Goal: Task Accomplishment & Management: Manage account settings

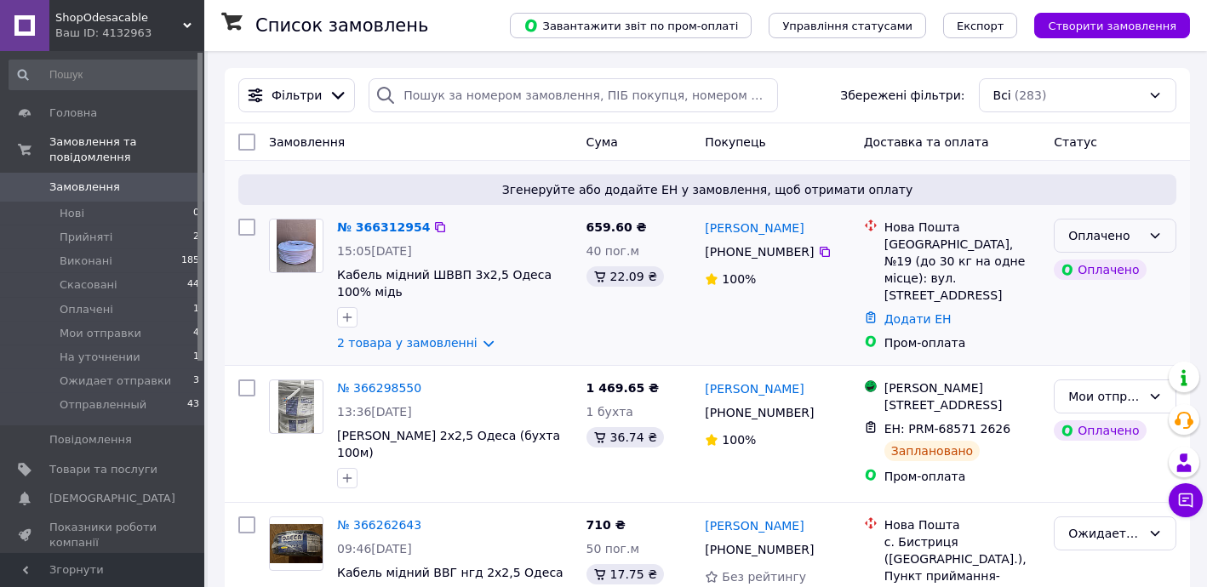
click at [1068, 230] on div "Оплачено" at bounding box center [1115, 236] width 123 height 34
click at [1087, 270] on li "Прийнято" at bounding box center [1115, 271] width 121 height 31
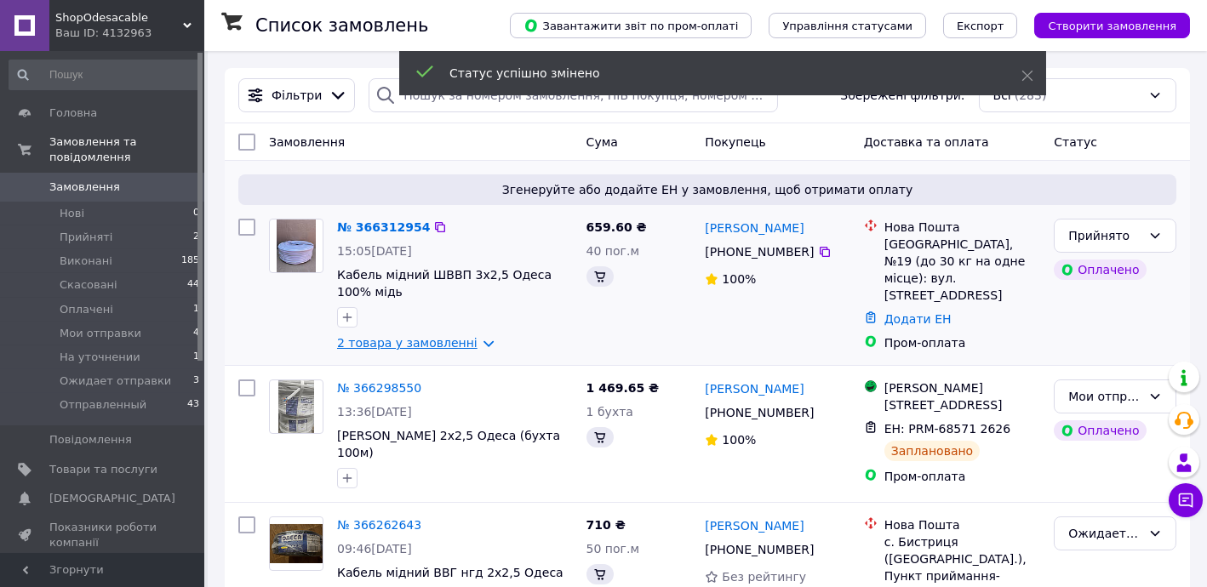
click at [421, 341] on link "2 товара у замовленні" at bounding box center [407, 343] width 140 height 14
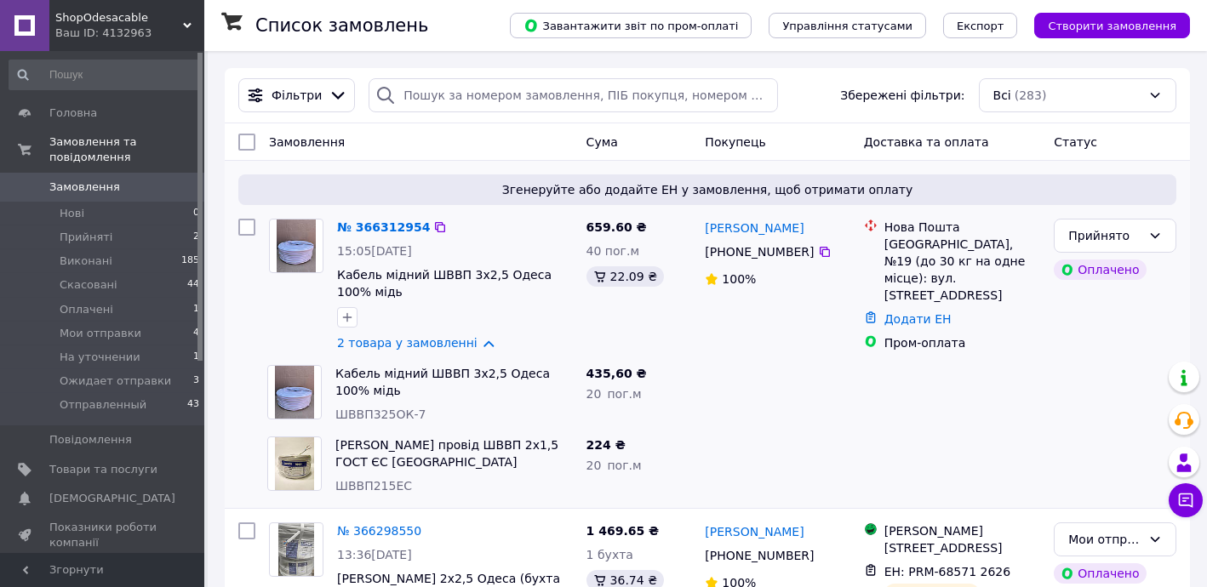
click at [368, 214] on div "№ 366312954 15:05[DATE] Кабель мідний ШВВП 3х2,5 Одеса 100% мідь 2 товара у зам…" at bounding box center [454, 285] width 249 height 146
click at [369, 220] on link "№ 366312954" at bounding box center [383, 227] width 93 height 14
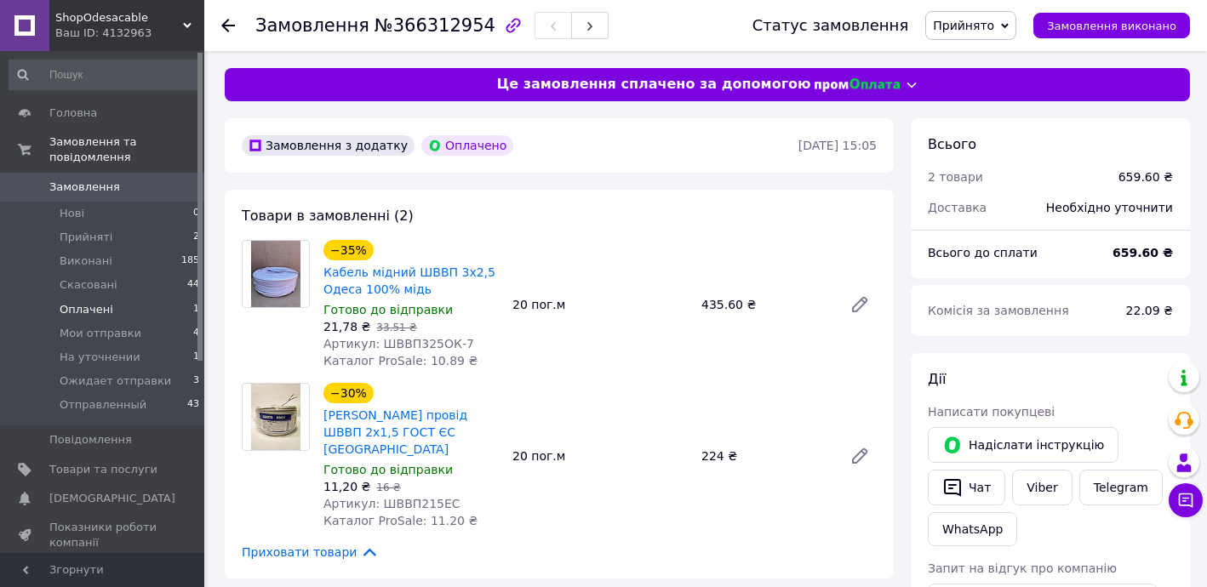
click at [83, 298] on li "Оплачені 1" at bounding box center [104, 310] width 209 height 24
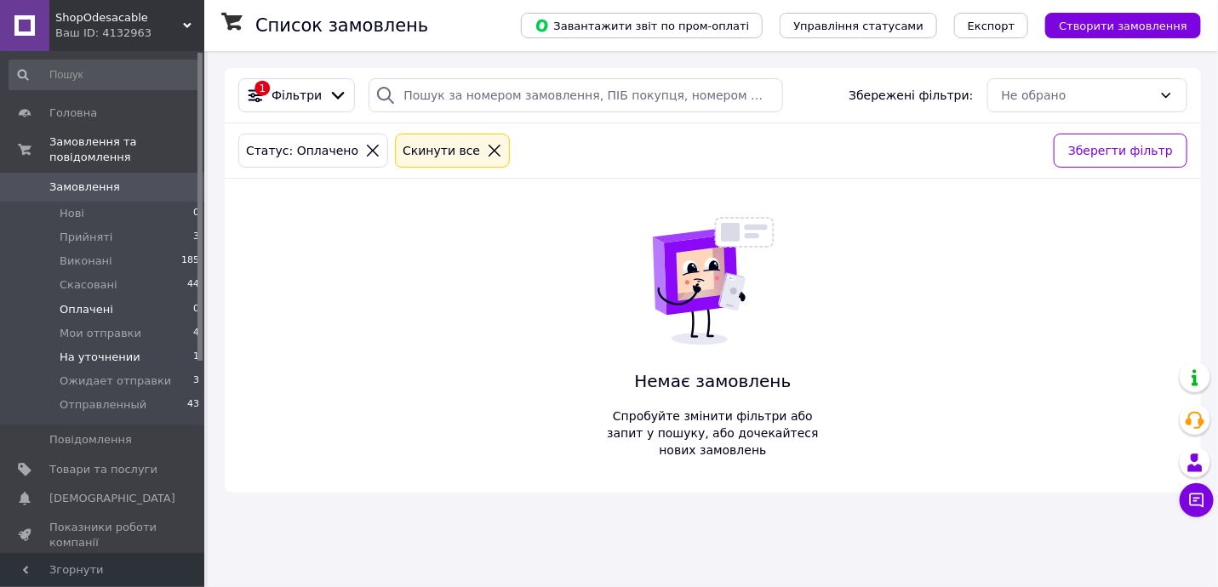
click at [115, 350] on span "На уточнении" at bounding box center [100, 357] width 81 height 15
